Goal: Book appointment/travel/reservation

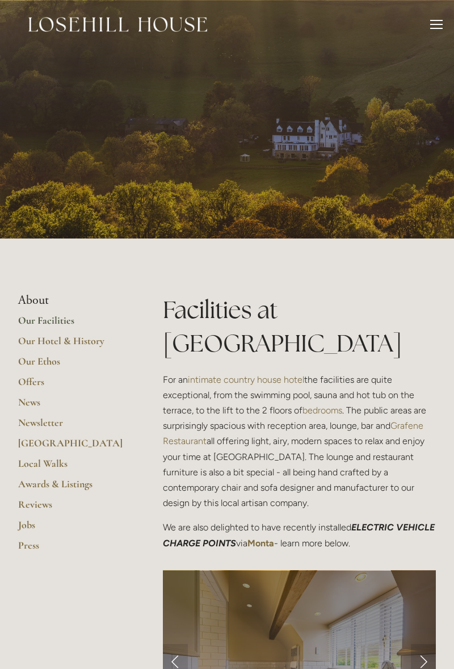
click at [437, 24] on div at bounding box center [436, 24] width 12 height 1
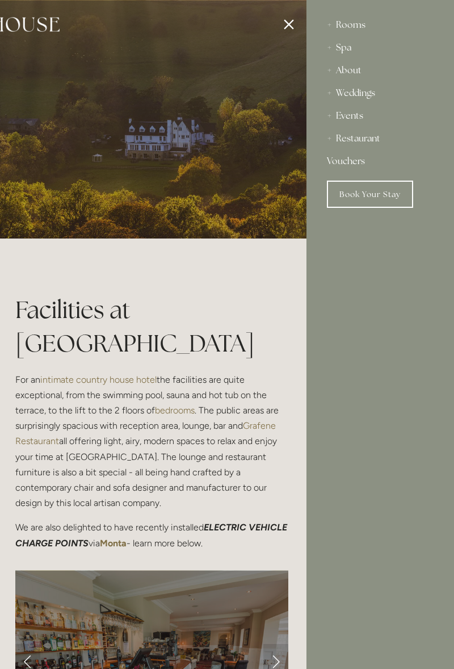
click at [346, 51] on div "Spa" at bounding box center [380, 47] width 107 height 23
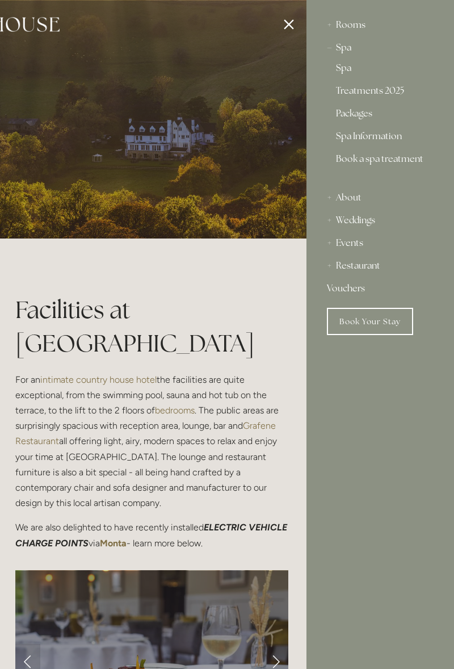
click at [345, 73] on link "Spa" at bounding box center [380, 71] width 89 height 14
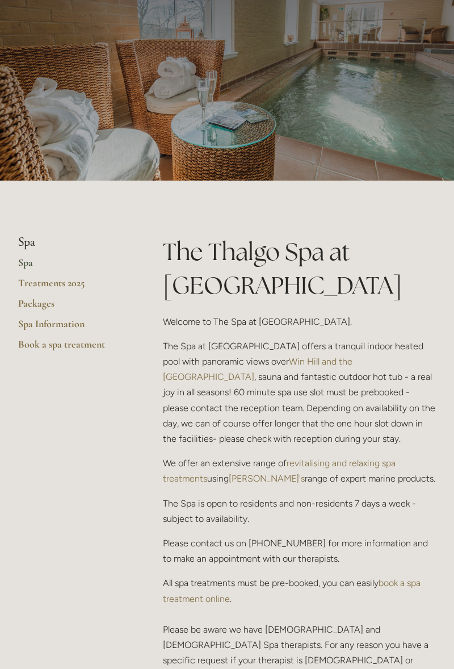
scroll to position [60, 0]
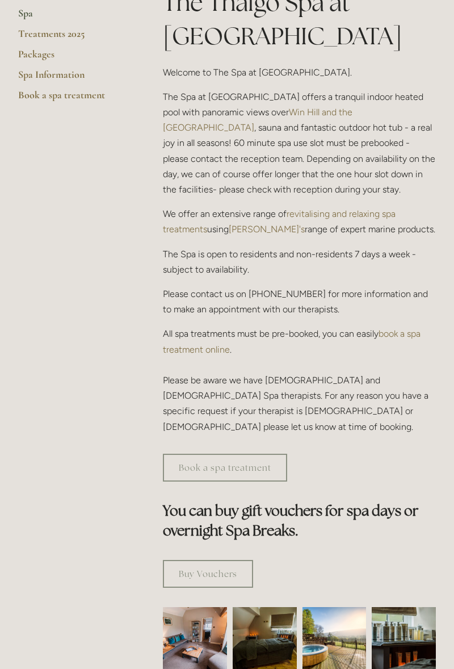
click at [254, 454] on link "Book a spa treatment" at bounding box center [225, 468] width 124 height 28
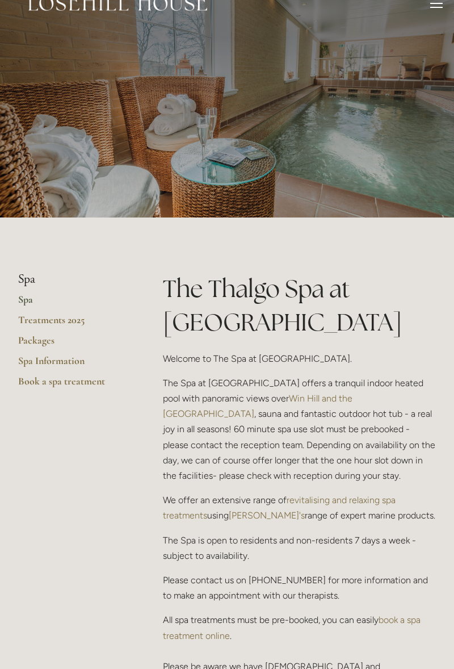
scroll to position [0, 0]
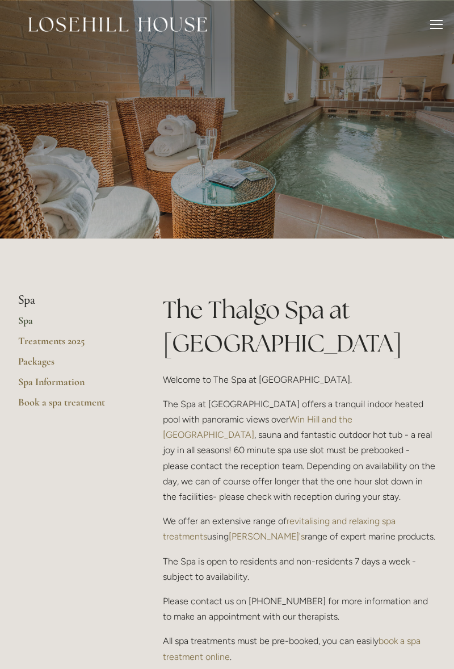
click at [45, 363] on link "Packages" at bounding box center [72, 365] width 108 height 20
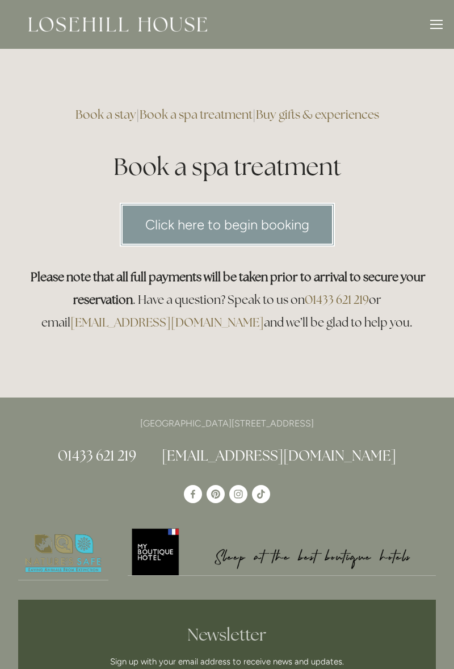
click at [286, 223] on link "Click here to begin booking" at bounding box center [227, 225] width 215 height 44
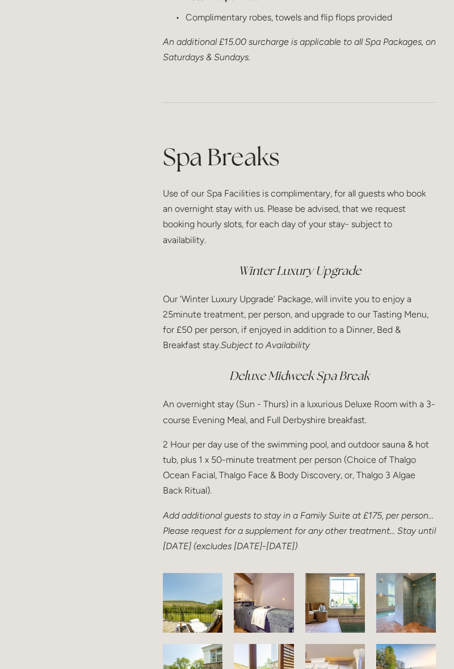
scroll to position [1561, 0]
